Goal: Use online tool/utility: Utilize a website feature to perform a specific function

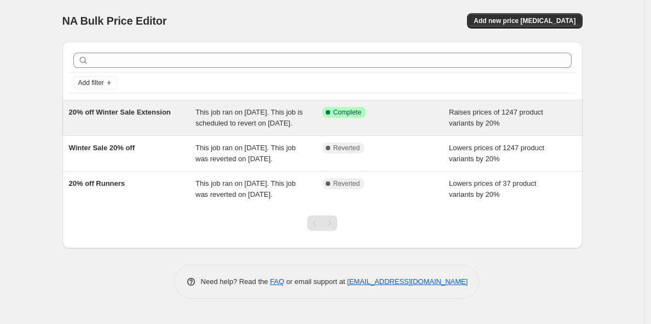
click at [129, 122] on div "20% off Winter Sale Extension" at bounding box center [132, 118] width 127 height 22
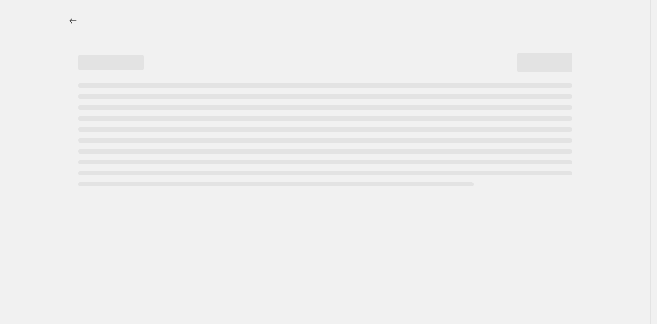
select select "percentage"
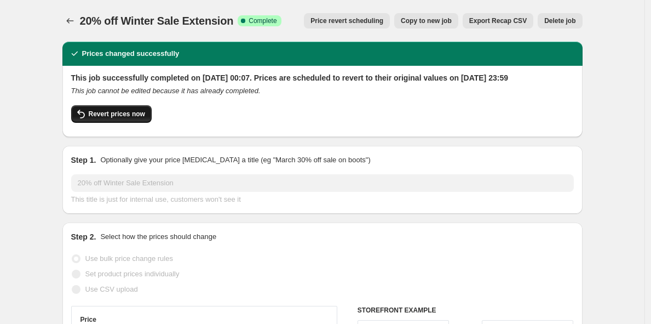
click at [117, 118] on span "Revert prices now" at bounding box center [117, 114] width 56 height 9
checkbox input "false"
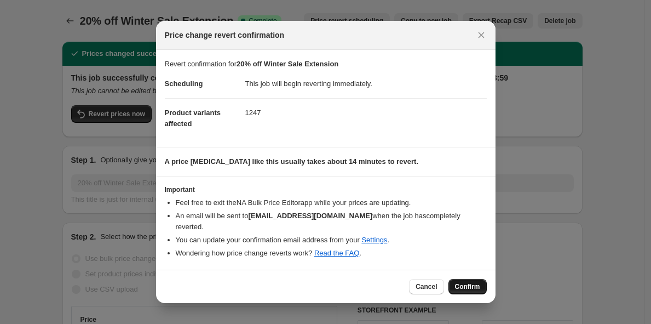
click at [462, 285] on span "Confirm" at bounding box center [467, 286] width 25 height 9
